Goal: Task Accomplishment & Management: Use online tool/utility

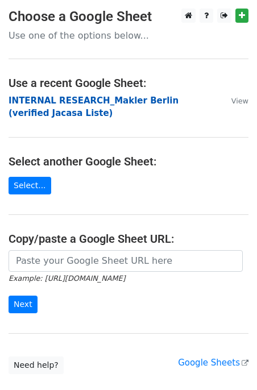
click at [38, 99] on strong "INTERNAL RESEARCH_Makler Berlin (verified Jacasa Liste)" at bounding box center [94, 106] width 170 height 23
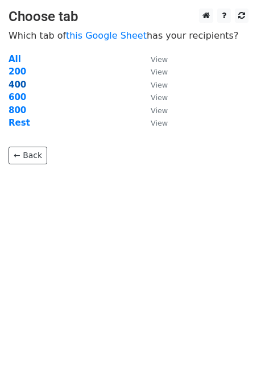
click at [18, 85] on strong "400" at bounding box center [18, 85] width 18 height 10
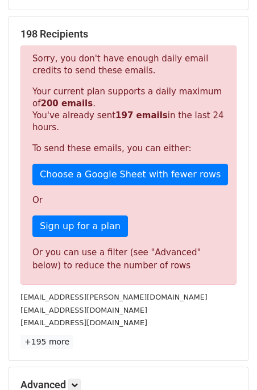
scroll to position [214, 0]
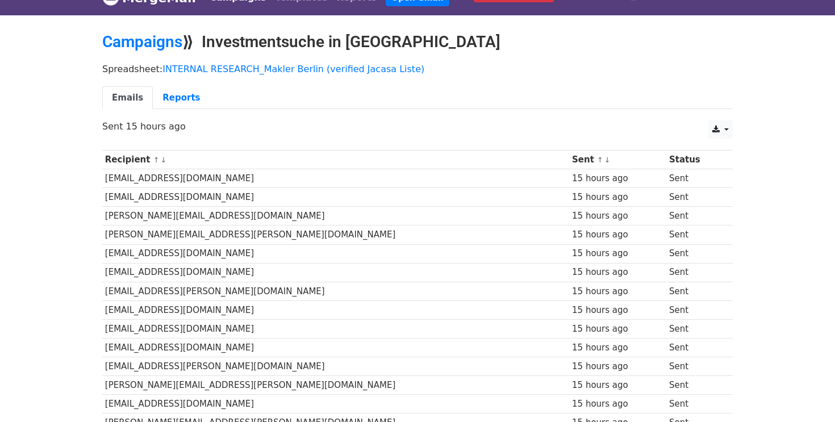
scroll to position [21, 0]
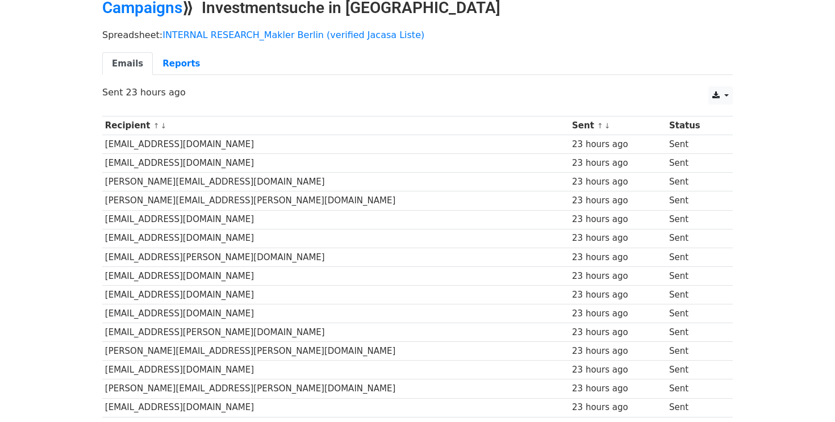
scroll to position [54, 0]
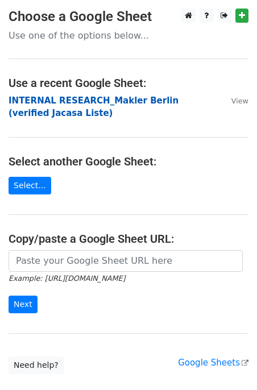
click at [63, 100] on strong "INTERNAL RESEARCH_Makler Berlin (verified Jacasa Liste)" at bounding box center [94, 106] width 170 height 23
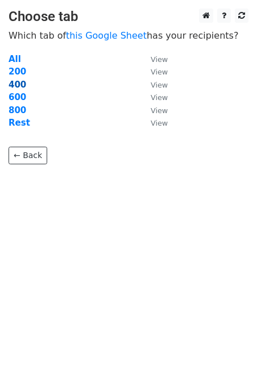
click at [19, 85] on strong "400" at bounding box center [18, 85] width 18 height 10
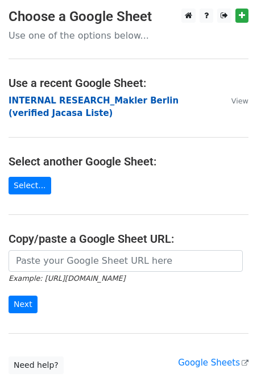
click at [35, 98] on strong "INTERNAL RESEARCH_Makler Berlin (verified Jacasa Liste)" at bounding box center [94, 106] width 170 height 23
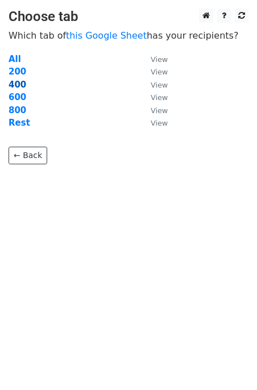
click at [22, 87] on strong "400" at bounding box center [18, 85] width 18 height 10
